Goal: Task Accomplishment & Management: Manage account settings

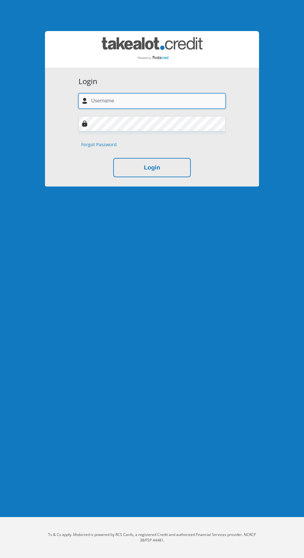
click at [113, 101] on input "text" at bounding box center [151, 100] width 147 height 15
type input "[EMAIL_ADDRESS][DOMAIN_NAME]"
click at [113, 158] on button "Login" at bounding box center [152, 168] width 78 height 20
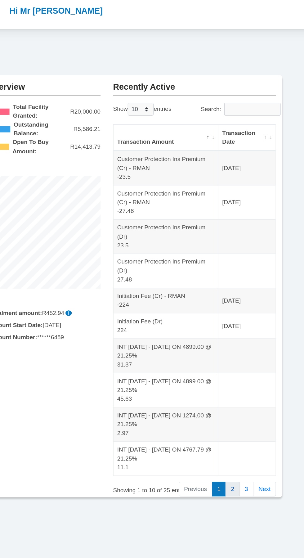
click at [227, 365] on link "2" at bounding box center [227, 366] width 11 height 11
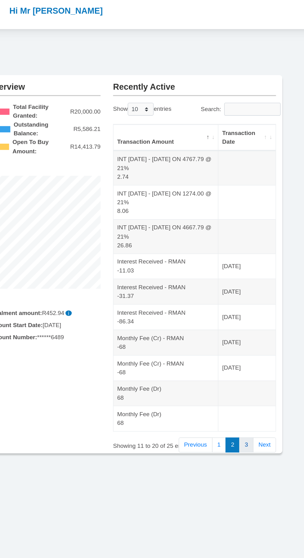
click at [237, 333] on link "3" at bounding box center [237, 333] width 11 height 11
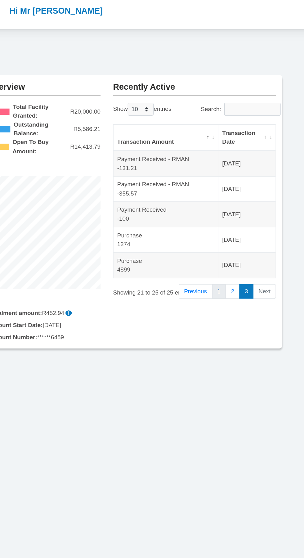
click at [217, 222] on link "1" at bounding box center [217, 219] width 11 height 11
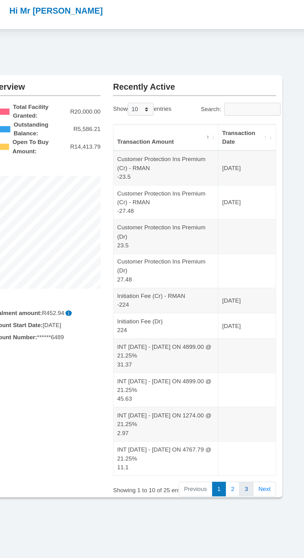
click at [237, 365] on link "3" at bounding box center [237, 366] width 11 height 11
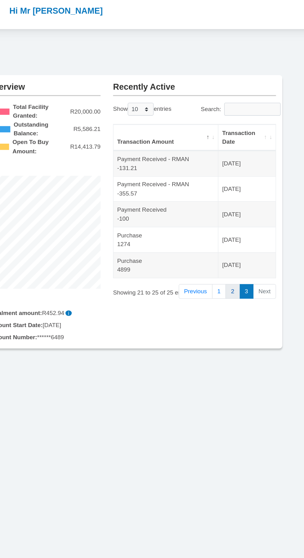
click at [227, 219] on link "2" at bounding box center [227, 219] width 11 height 11
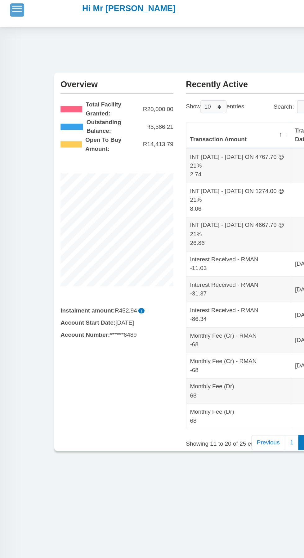
click at [11, 10] on span "button" at bounding box center [12, 9] width 7 height 1
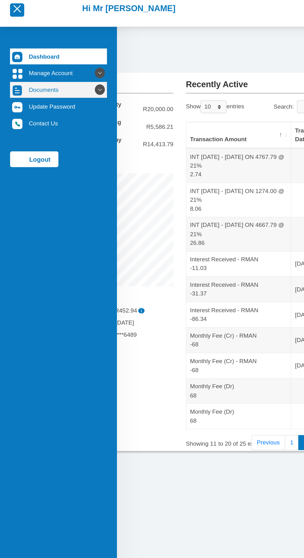
click at [25, 71] on link "Documents" at bounding box center [43, 72] width 72 height 12
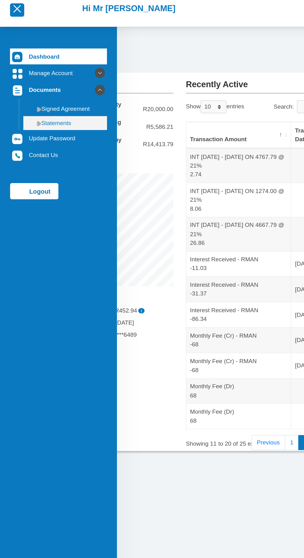
click at [40, 95] on link "Statements" at bounding box center [48, 96] width 62 height 10
click at [29, 97] on img at bounding box center [28, 97] width 3 height 4
click at [36, 96] on link "Statements" at bounding box center [48, 96] width 62 height 10
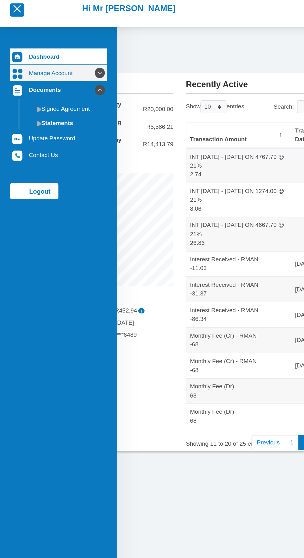
click at [69, 58] on icon at bounding box center [74, 59] width 11 height 11
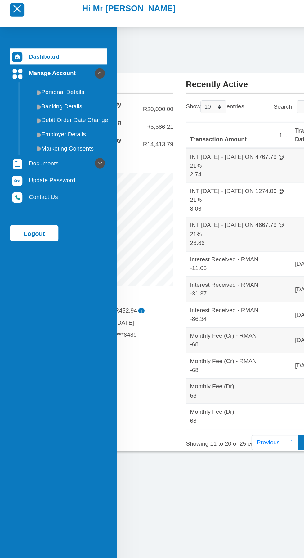
click at [157, 378] on div "Dashboard Manage Account Personal Details Banking Details" at bounding box center [152, 265] width 304 height 530
click at [20, 173] on link "Logout" at bounding box center [25, 178] width 36 height 12
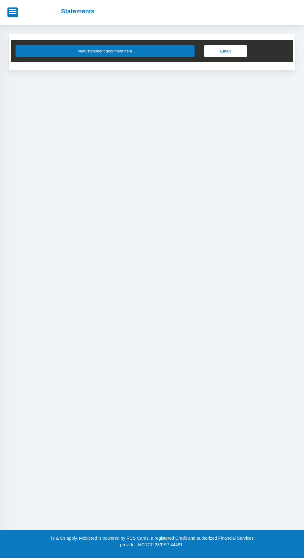
click at [110, 52] on button "View statement document here" at bounding box center [105, 50] width 179 height 11
